Goal: Transaction & Acquisition: Purchase product/service

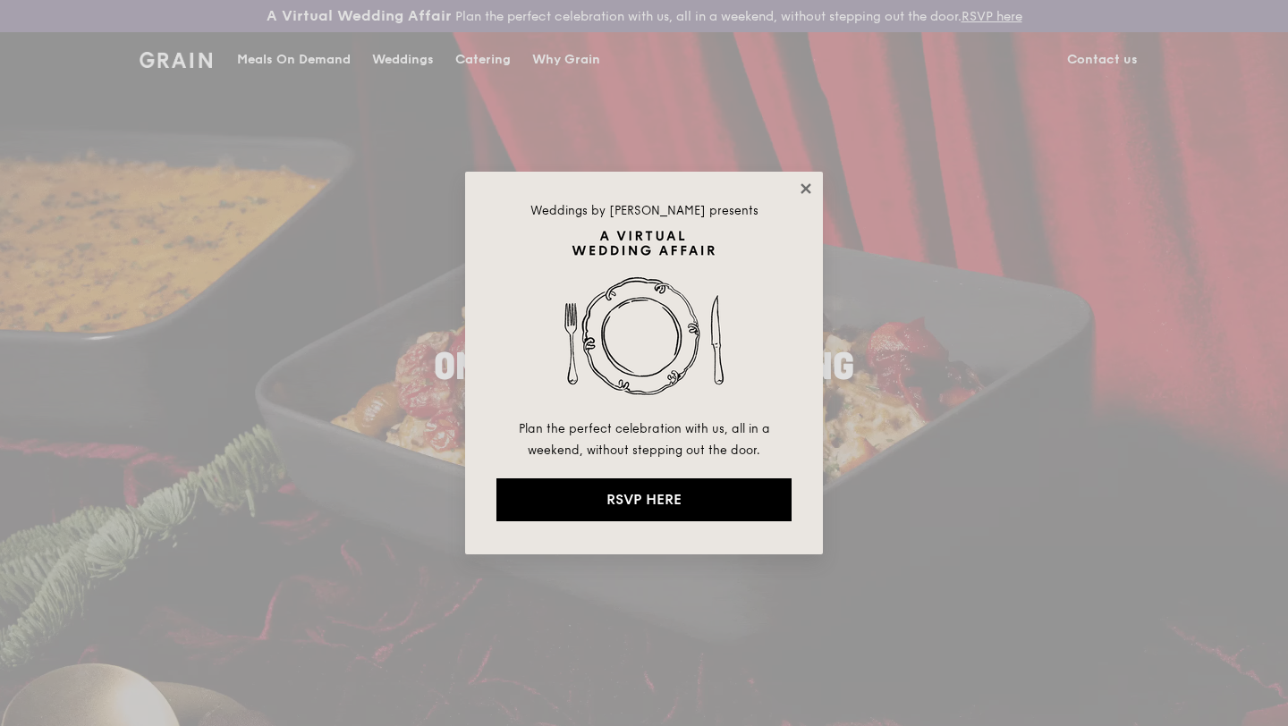
click at [799, 190] on icon at bounding box center [806, 189] width 16 height 16
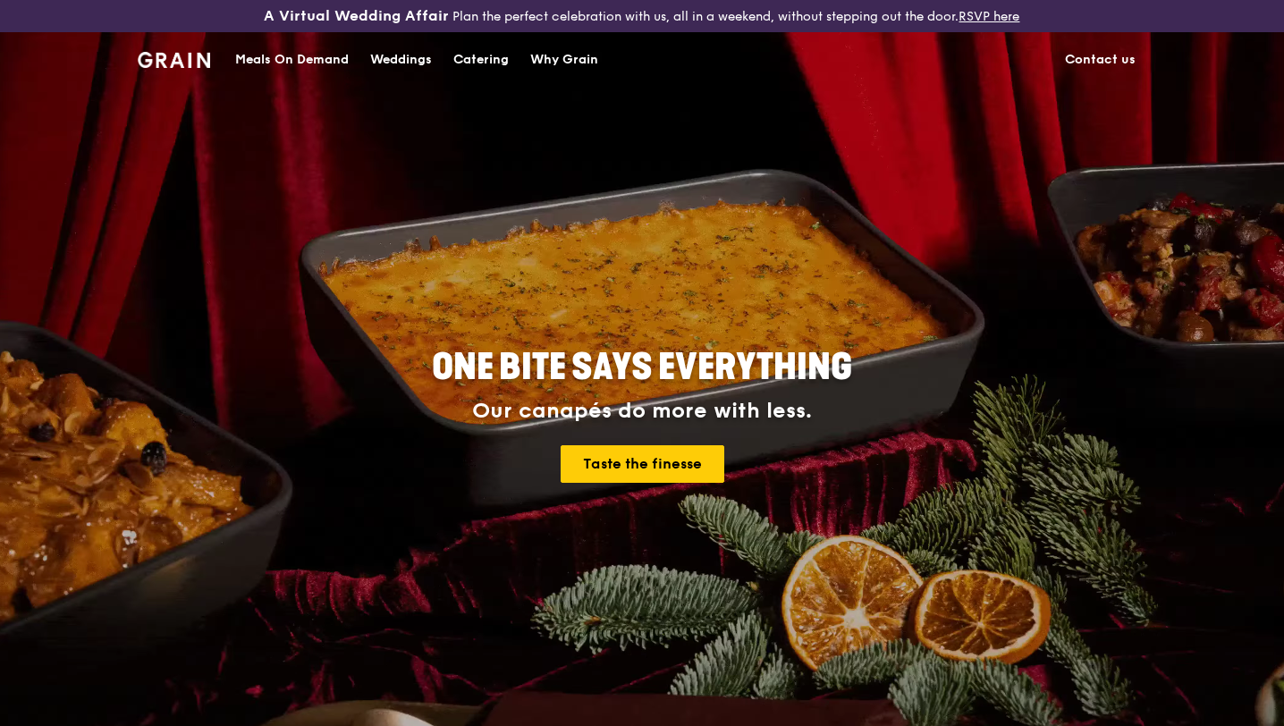
click at [494, 53] on div "Catering" at bounding box center [480, 60] width 55 height 54
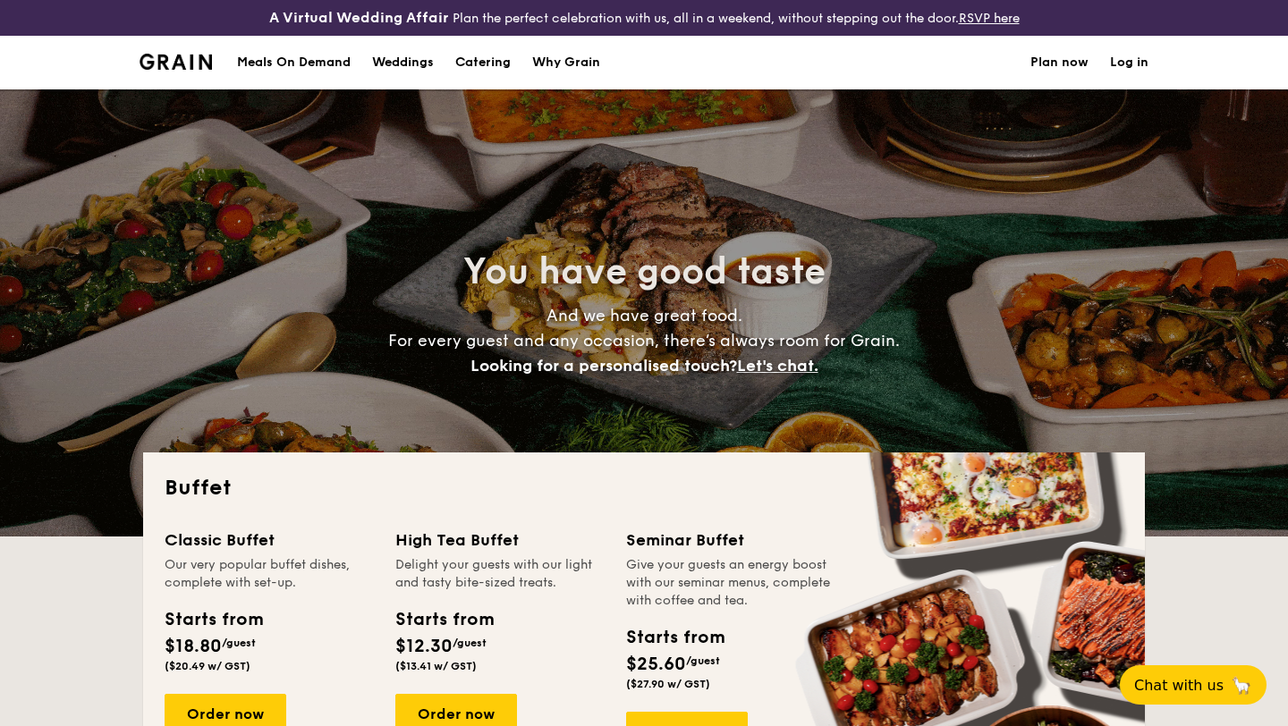
select select
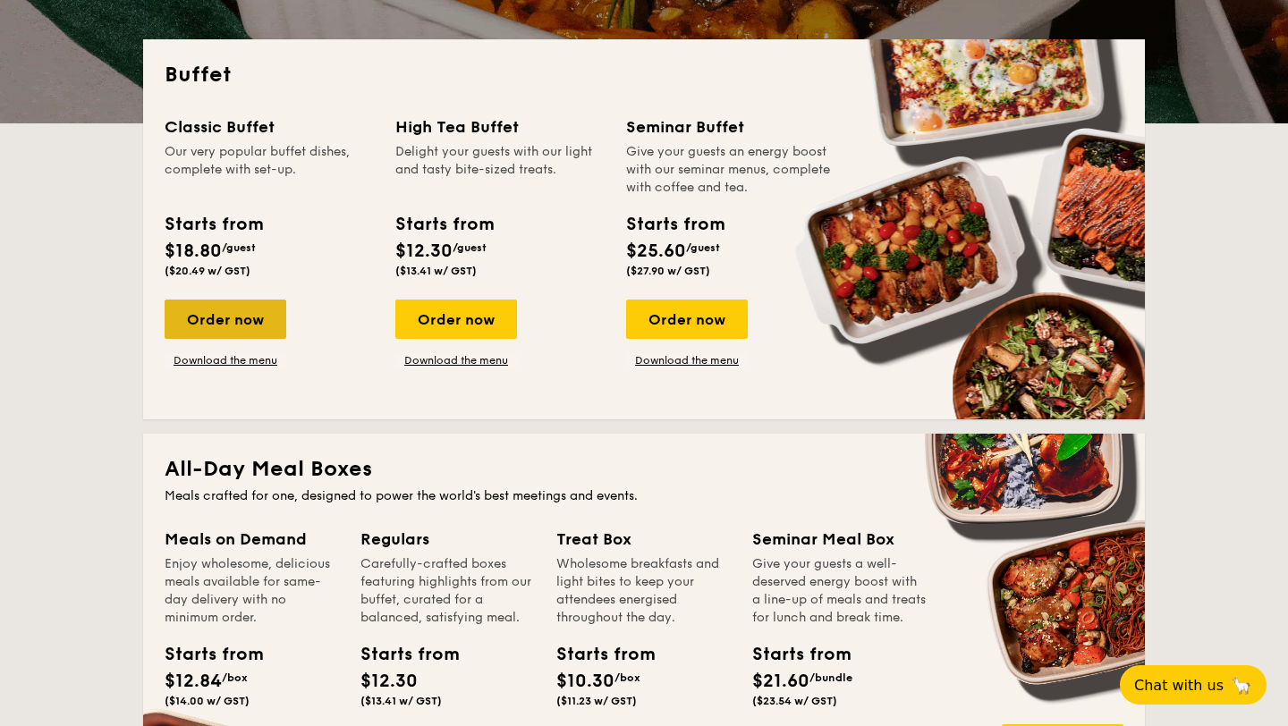
scroll to position [419, 0]
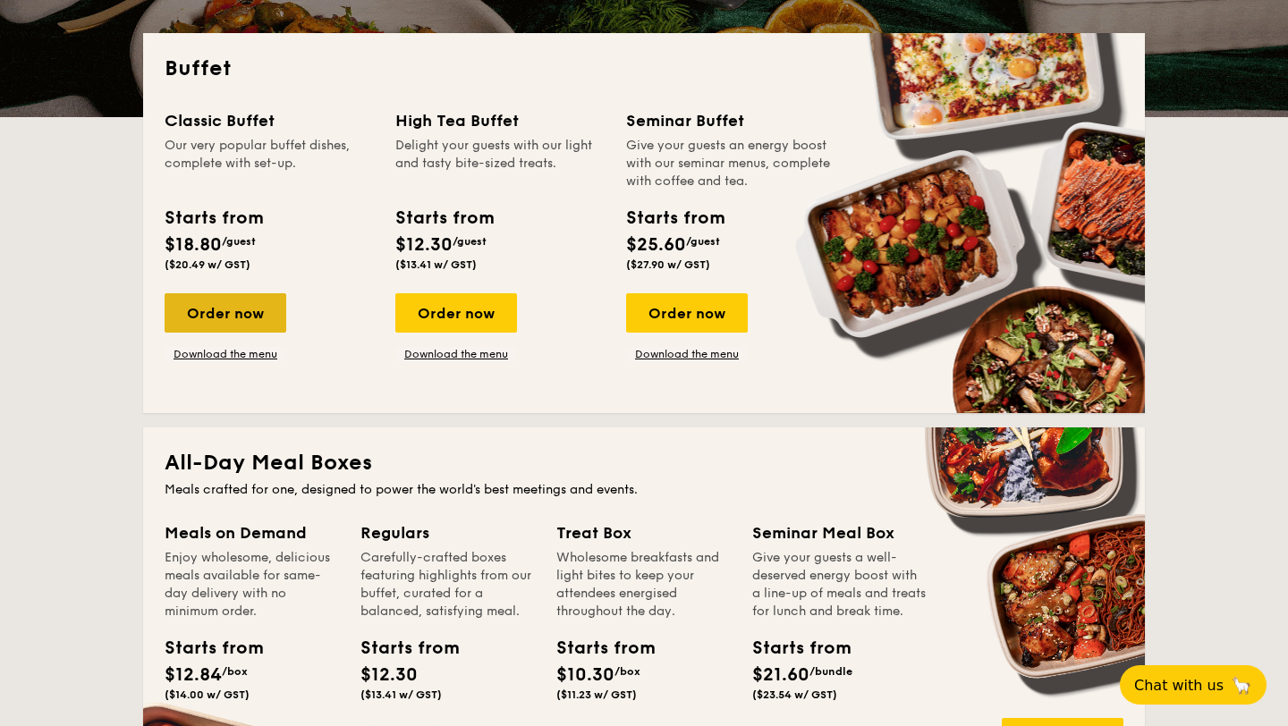
click at [251, 316] on div "Order now" at bounding box center [226, 312] width 122 height 39
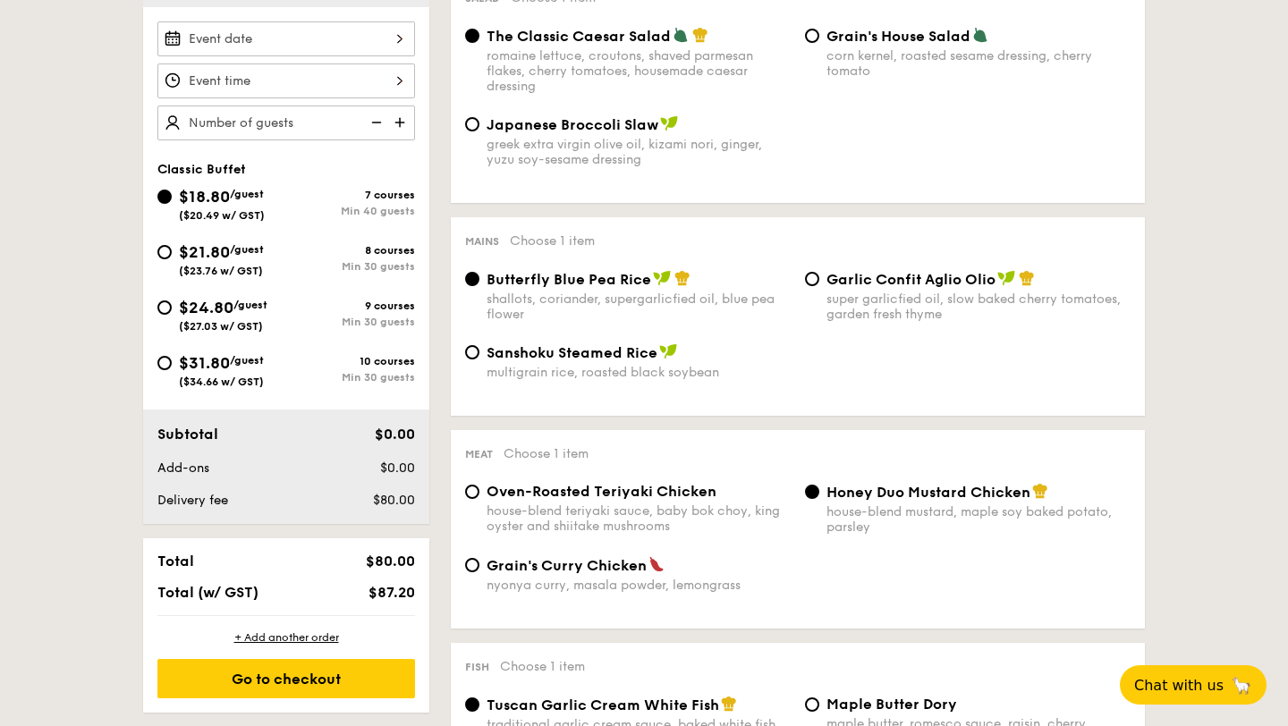
scroll to position [565, 0]
click at [401, 123] on img at bounding box center [401, 123] width 27 height 34
type input "40 guests"
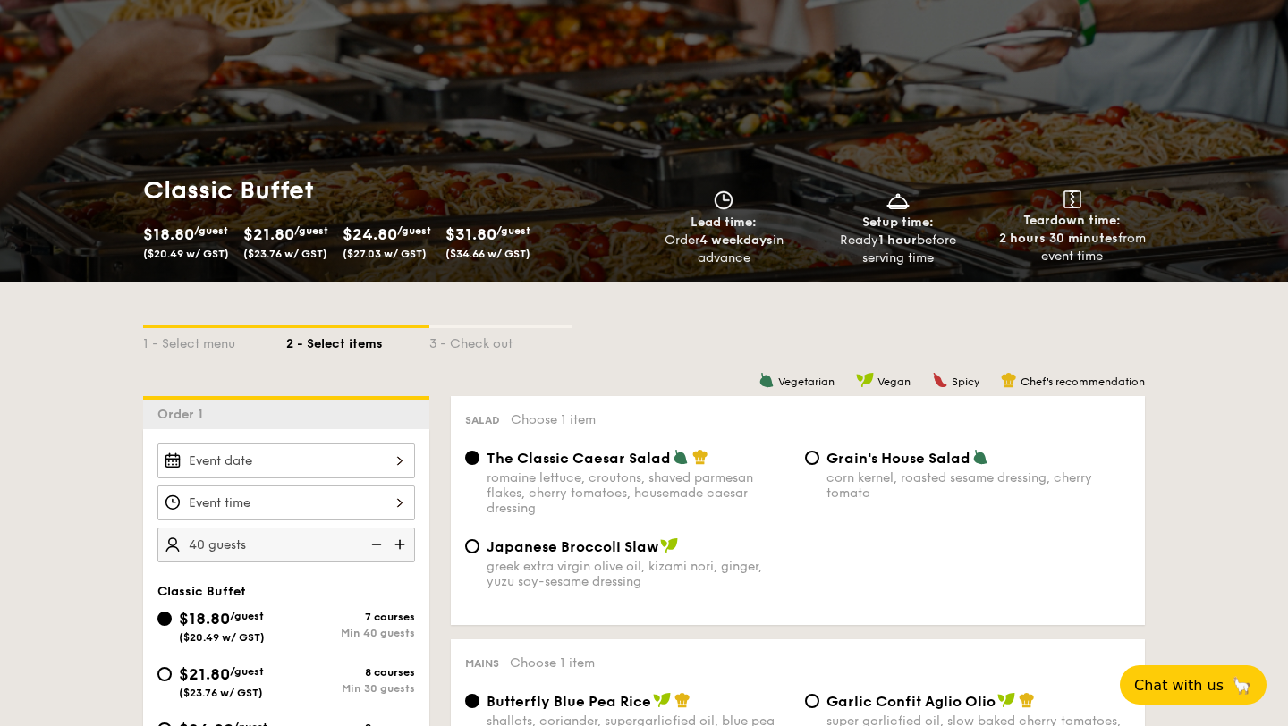
scroll to position [0, 0]
